Goal: Navigation & Orientation: Find specific page/section

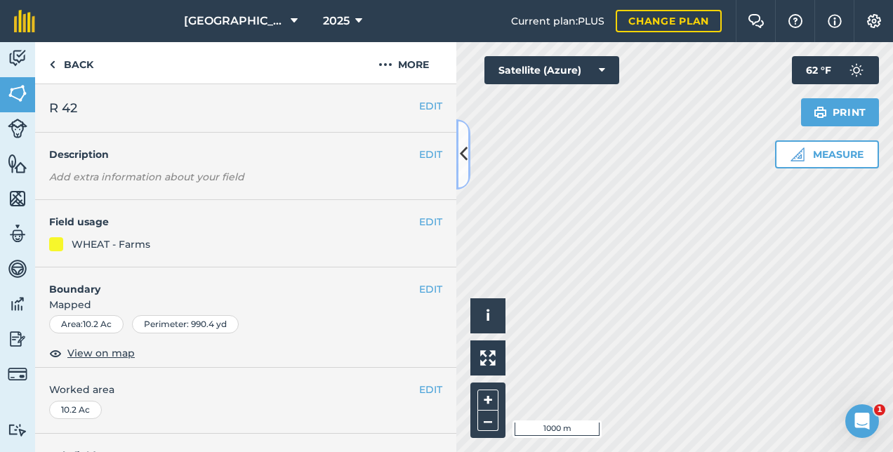
click at [462, 170] on button at bounding box center [464, 154] width 14 height 70
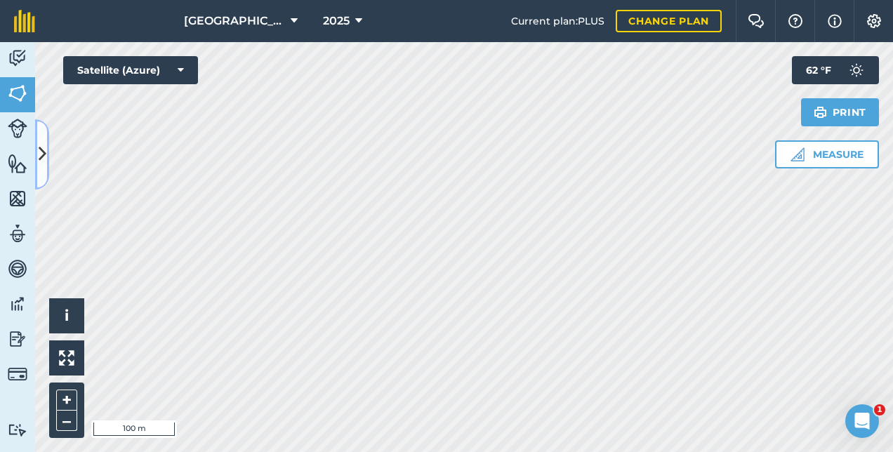
click at [41, 155] on icon at bounding box center [43, 154] width 8 height 25
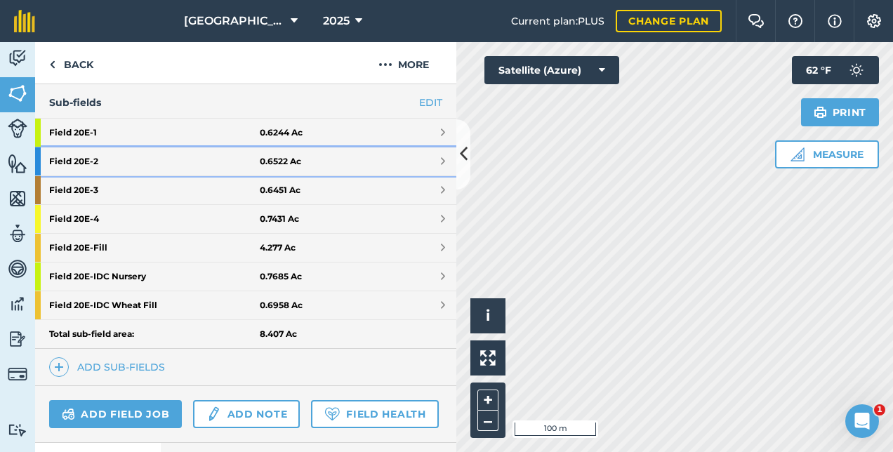
drag, startPoint x: 68, startPoint y: 152, endPoint x: 74, endPoint y: 156, distance: 7.6
click at [68, 152] on strong "Field 20E - 2" at bounding box center [154, 161] width 211 height 28
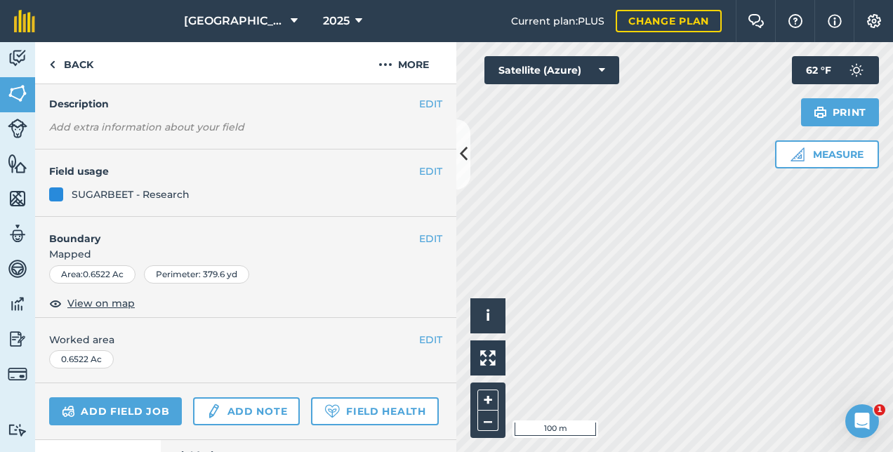
scroll to position [192, 0]
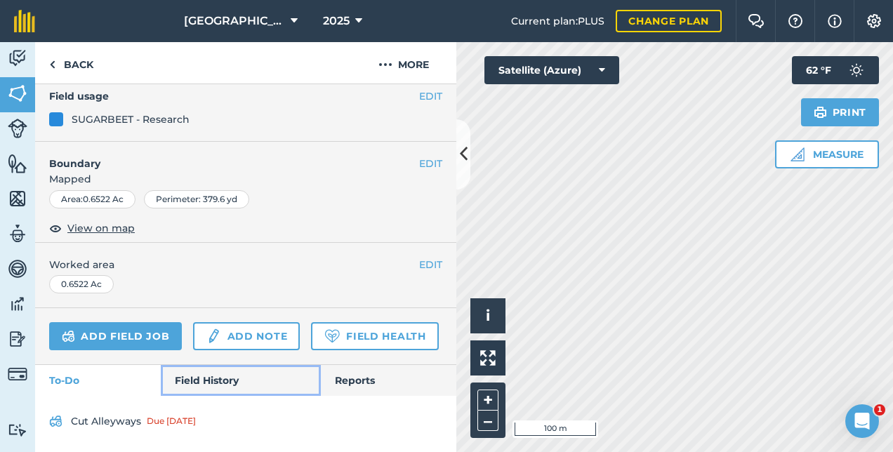
click at [213, 381] on link "Field History" at bounding box center [240, 380] width 159 height 31
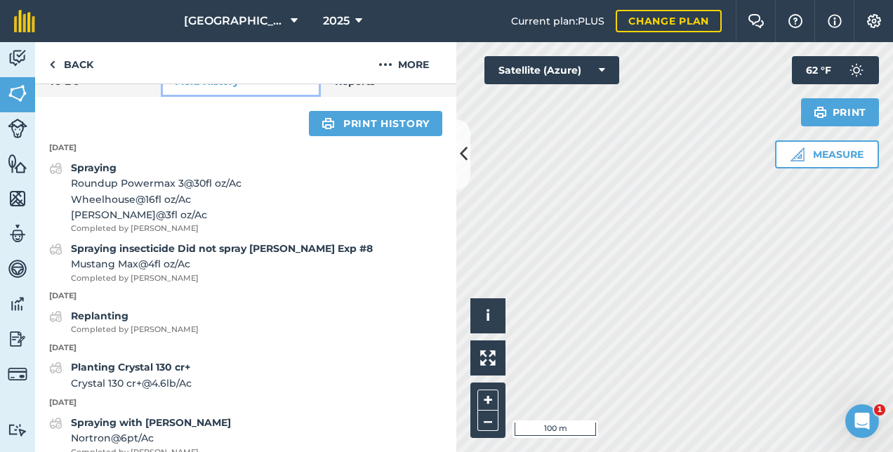
scroll to position [384, 0]
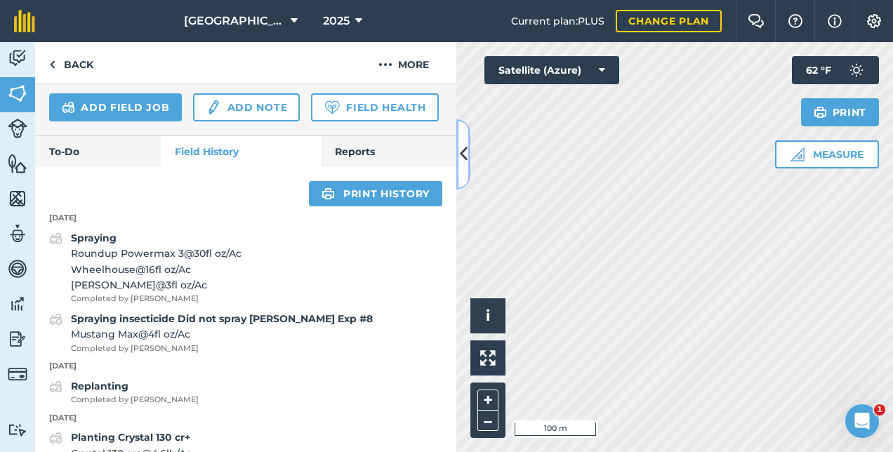
click at [462, 155] on icon at bounding box center [464, 154] width 8 height 25
